Goal: Transaction & Acquisition: Purchase product/service

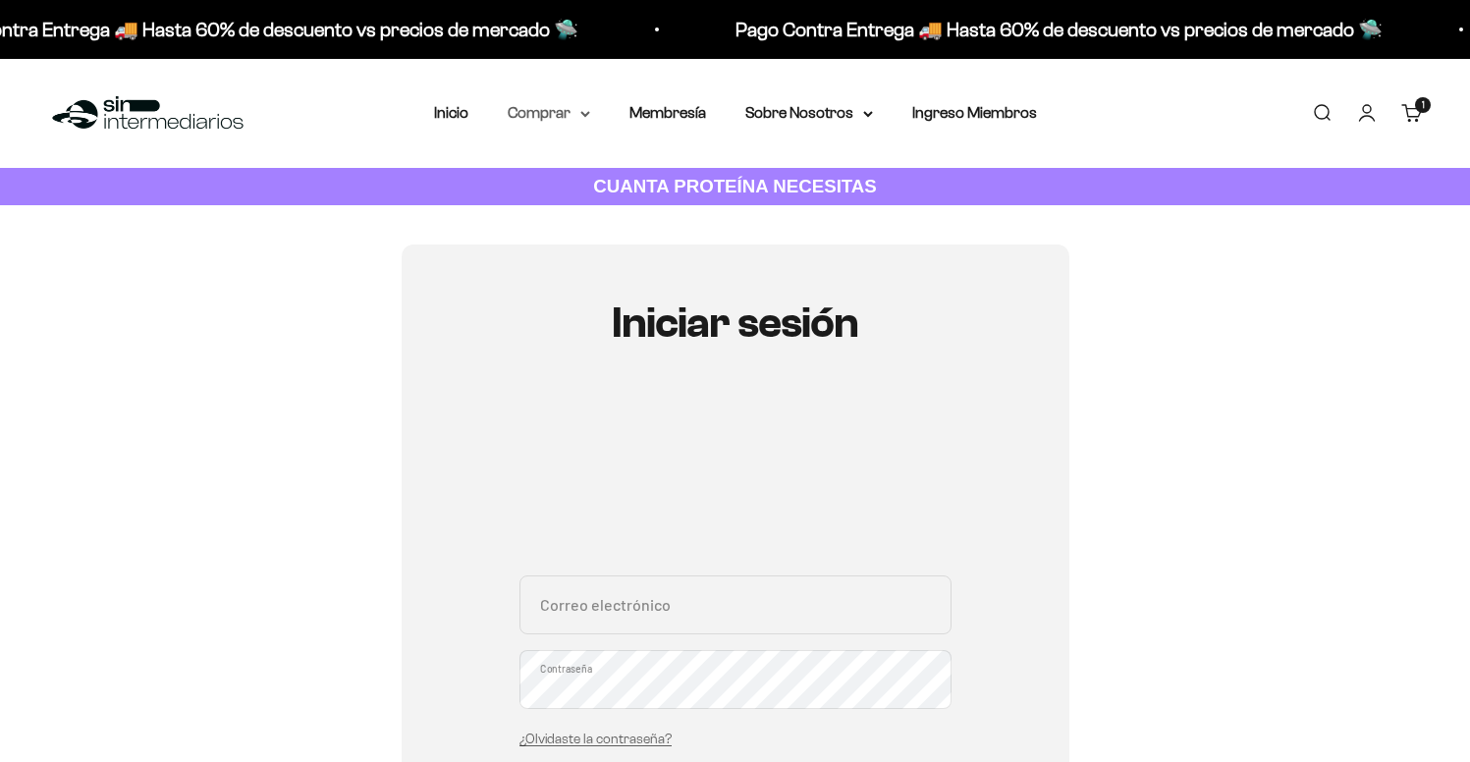
click at [570, 125] on summary "Comprar" at bounding box center [549, 113] width 82 height 26
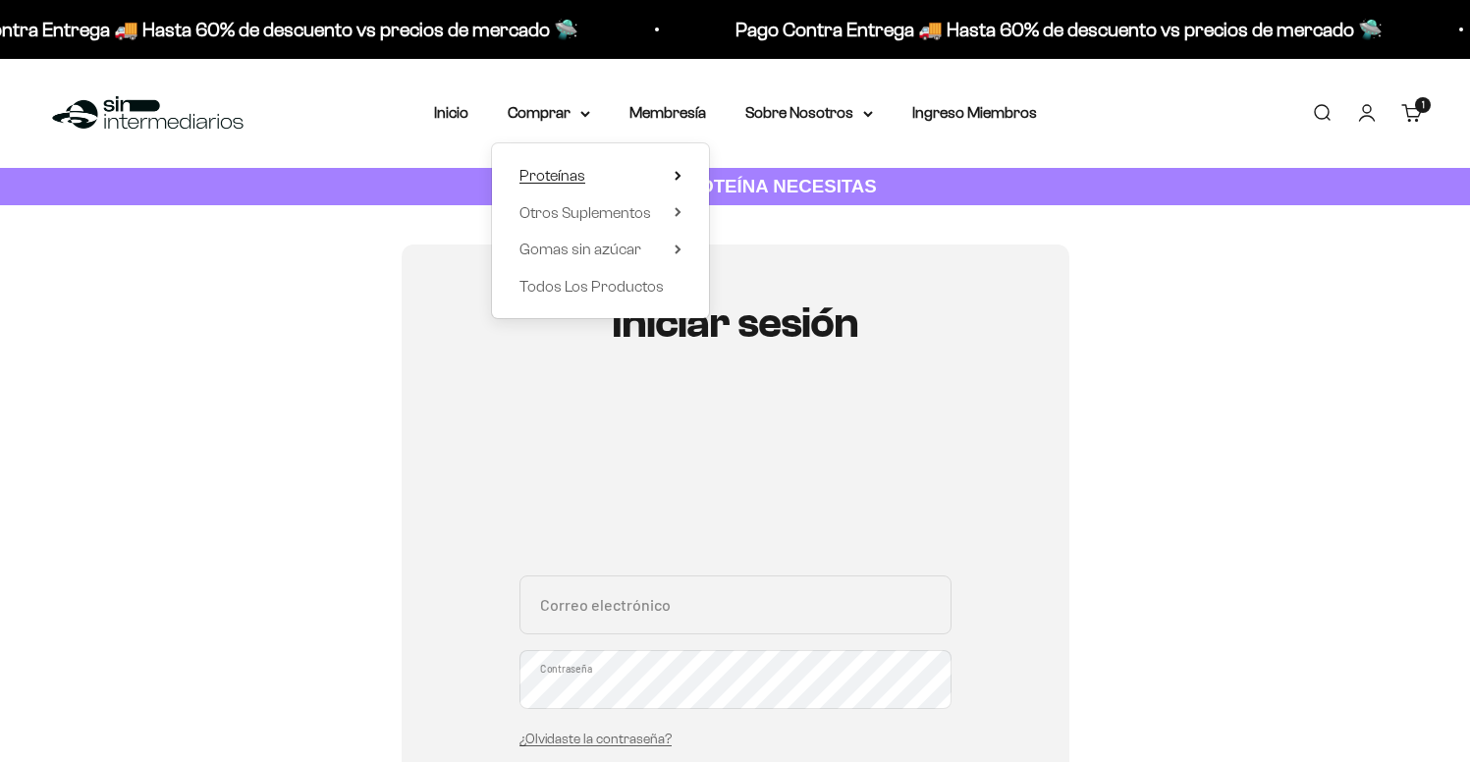
click at [593, 175] on summary "Proteínas" at bounding box center [600, 176] width 162 height 26
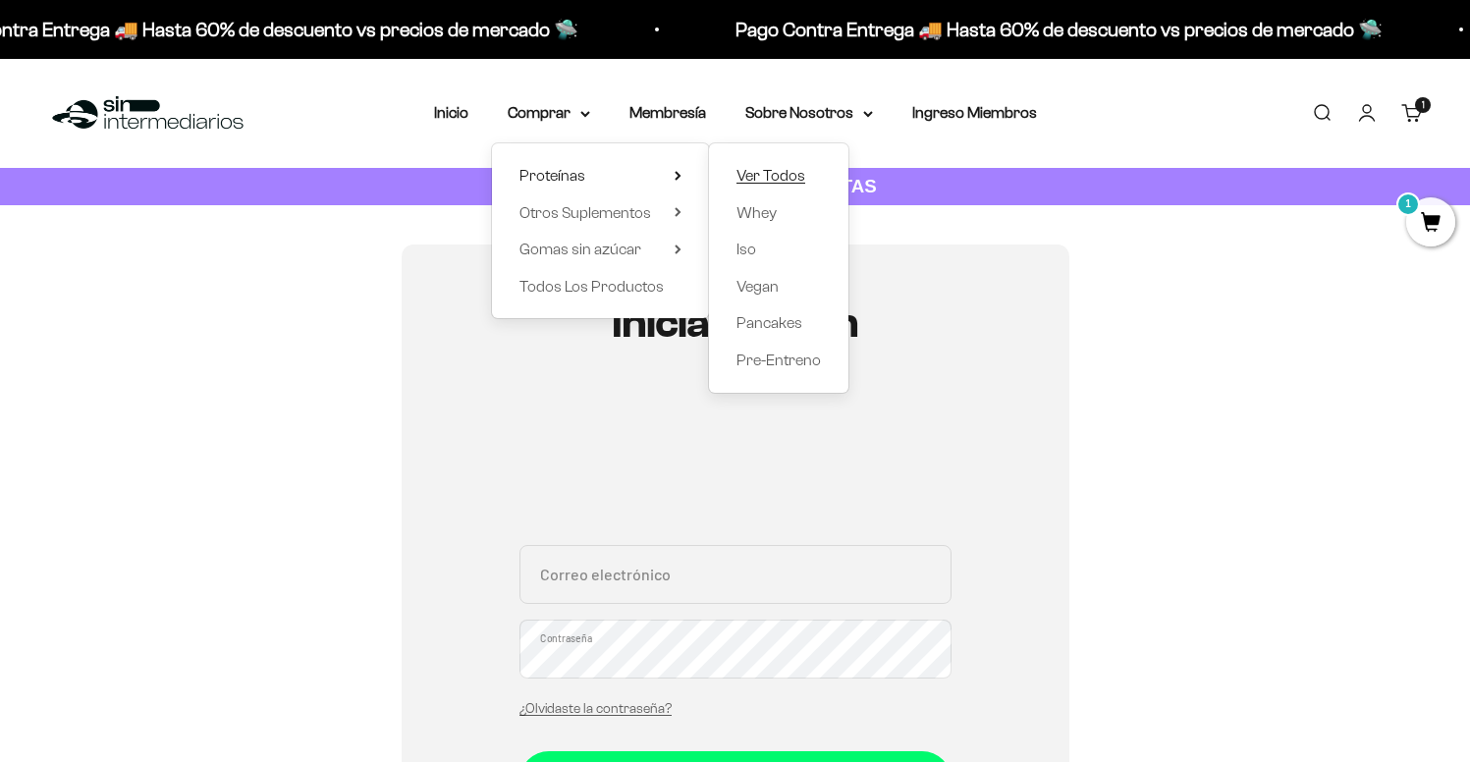
click at [775, 172] on span "Ver Todos" at bounding box center [770, 175] width 69 height 17
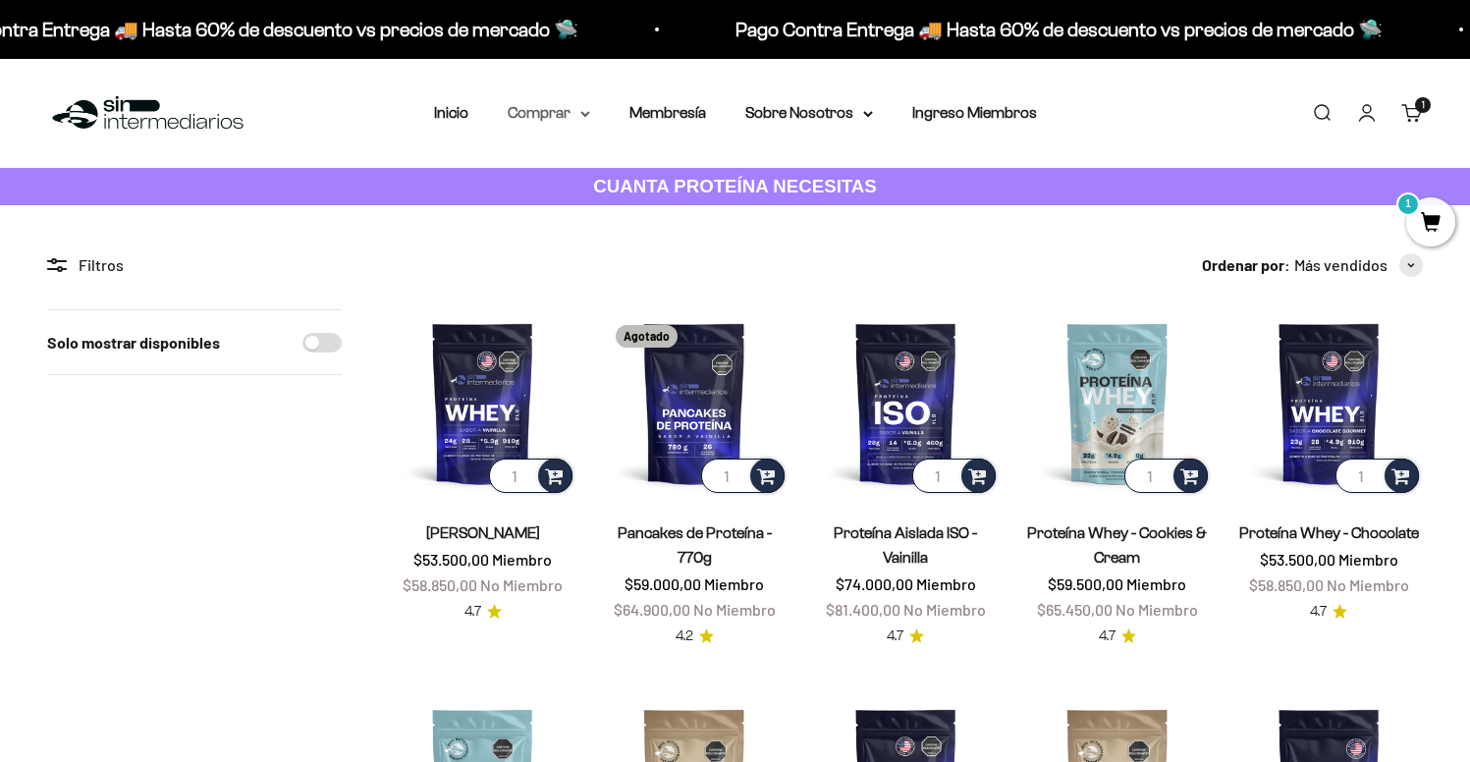
click at [570, 119] on summary "Comprar" at bounding box center [549, 113] width 82 height 26
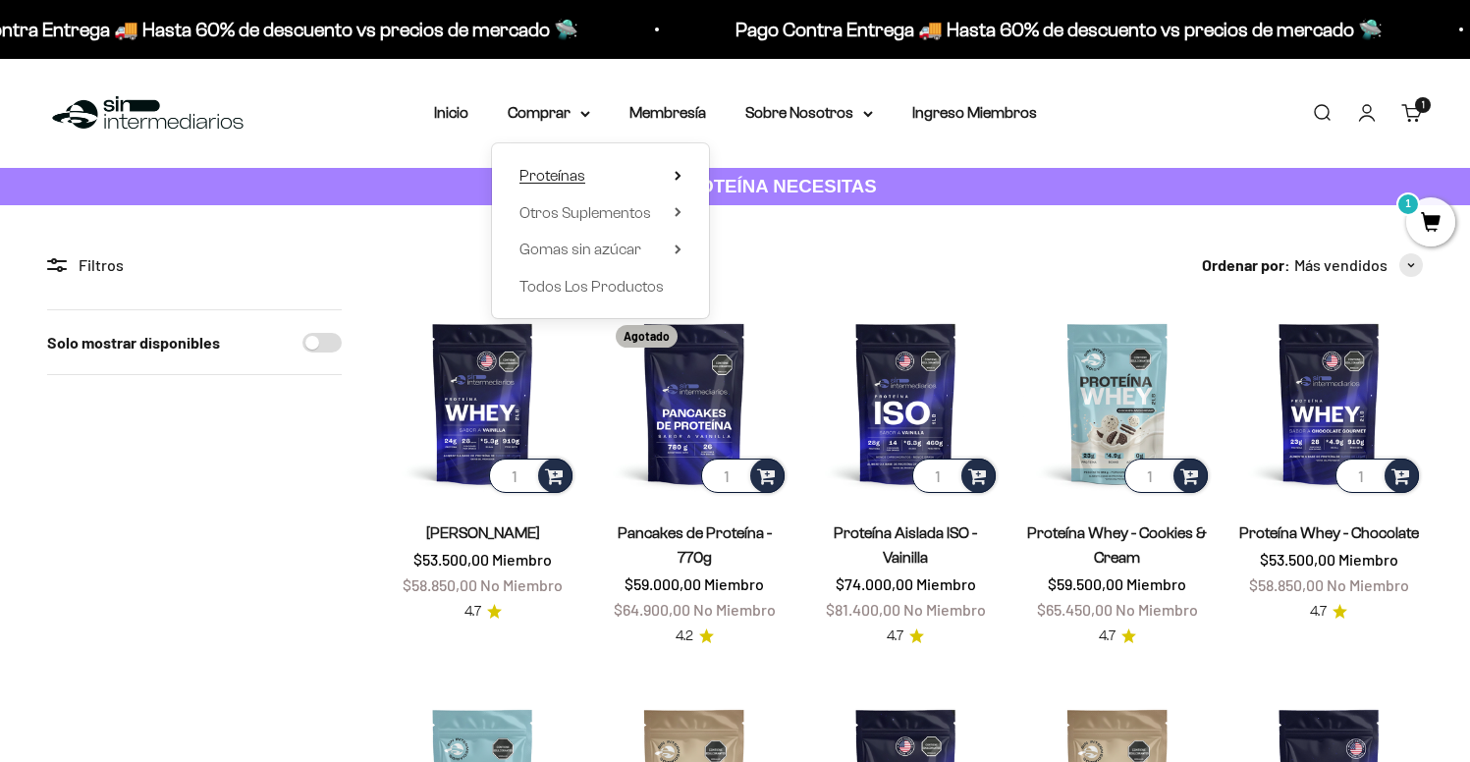
click at [576, 178] on span "Proteínas" at bounding box center [552, 175] width 66 height 17
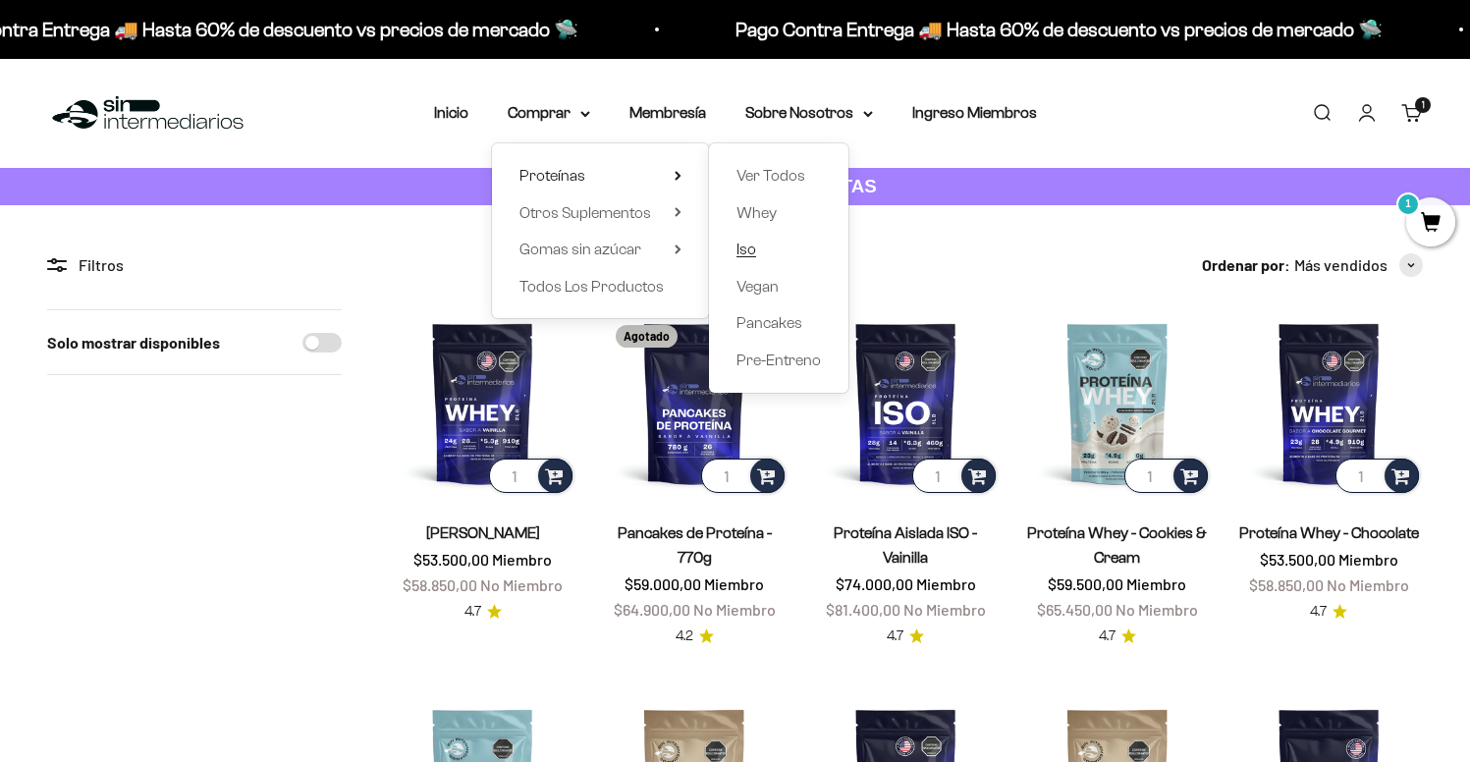
click at [741, 250] on span "Iso" at bounding box center [746, 249] width 20 height 17
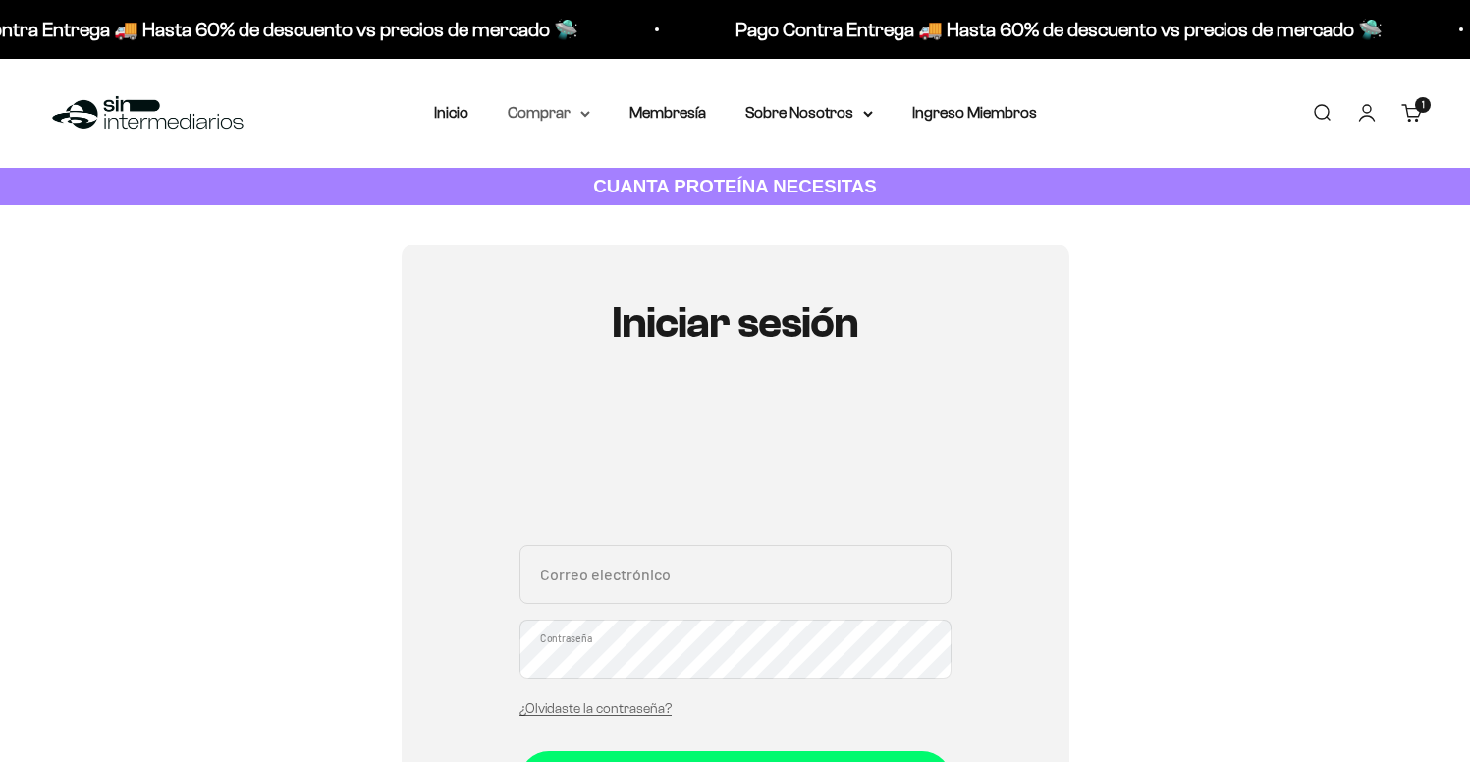
click at [548, 117] on summary "Comprar" at bounding box center [549, 113] width 82 height 26
